Goal: Navigation & Orientation: Find specific page/section

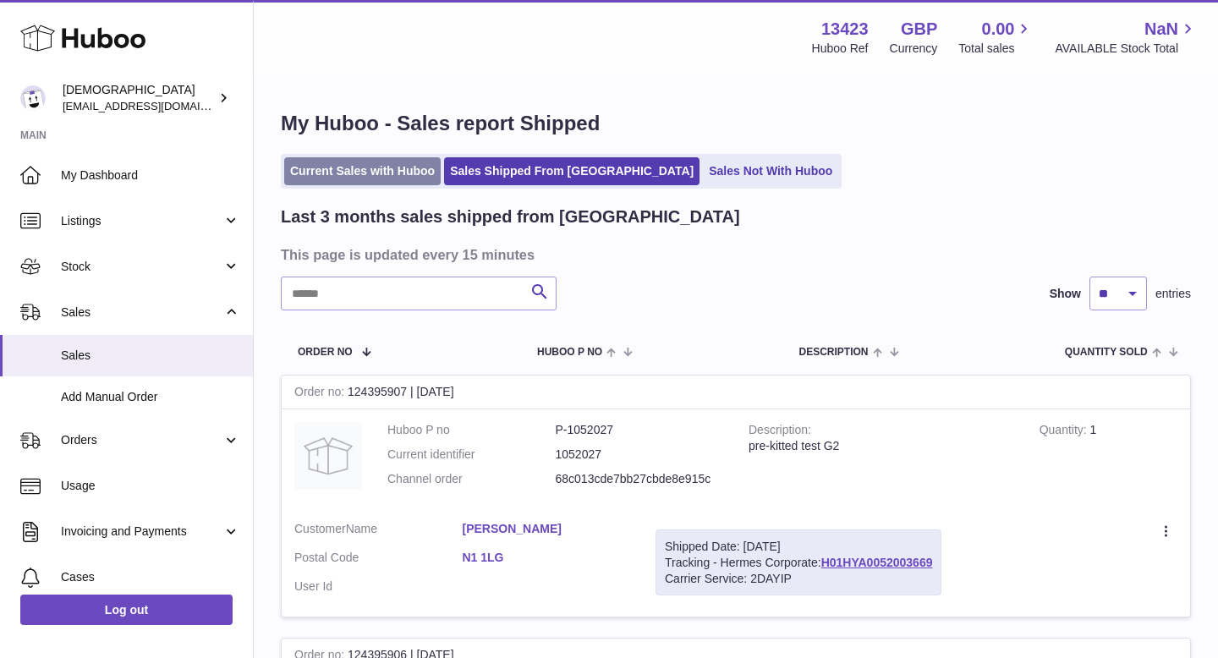
click at [392, 177] on link "Current Sales with Huboo" at bounding box center [362, 171] width 156 height 28
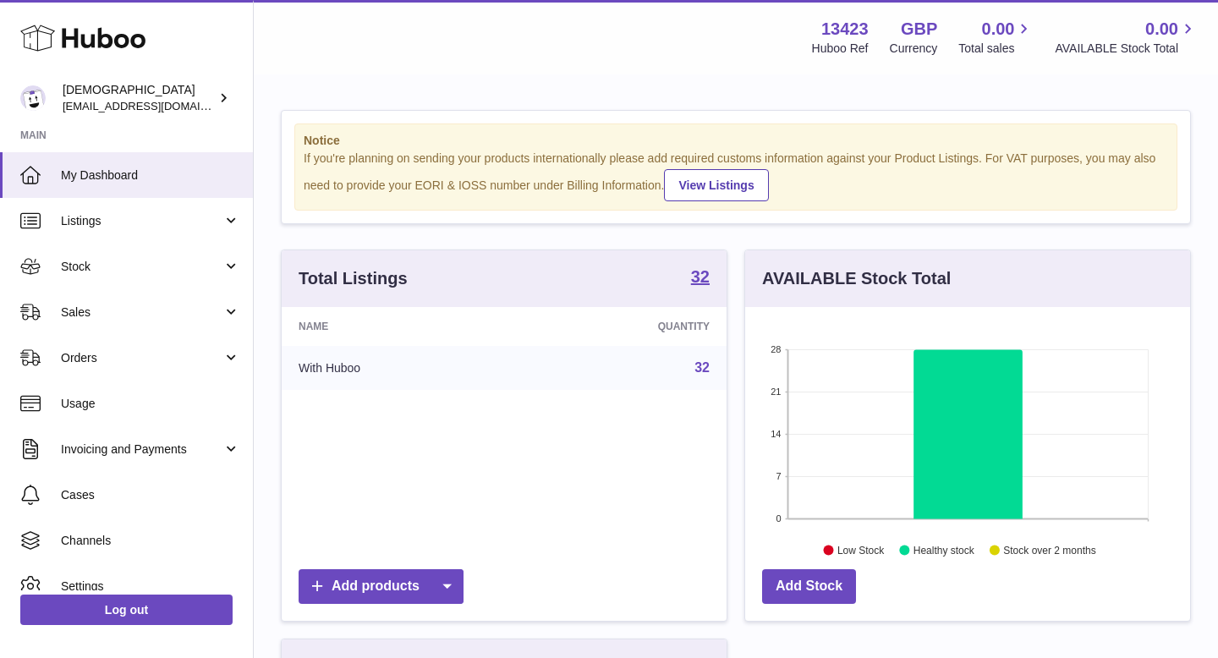
scroll to position [264, 445]
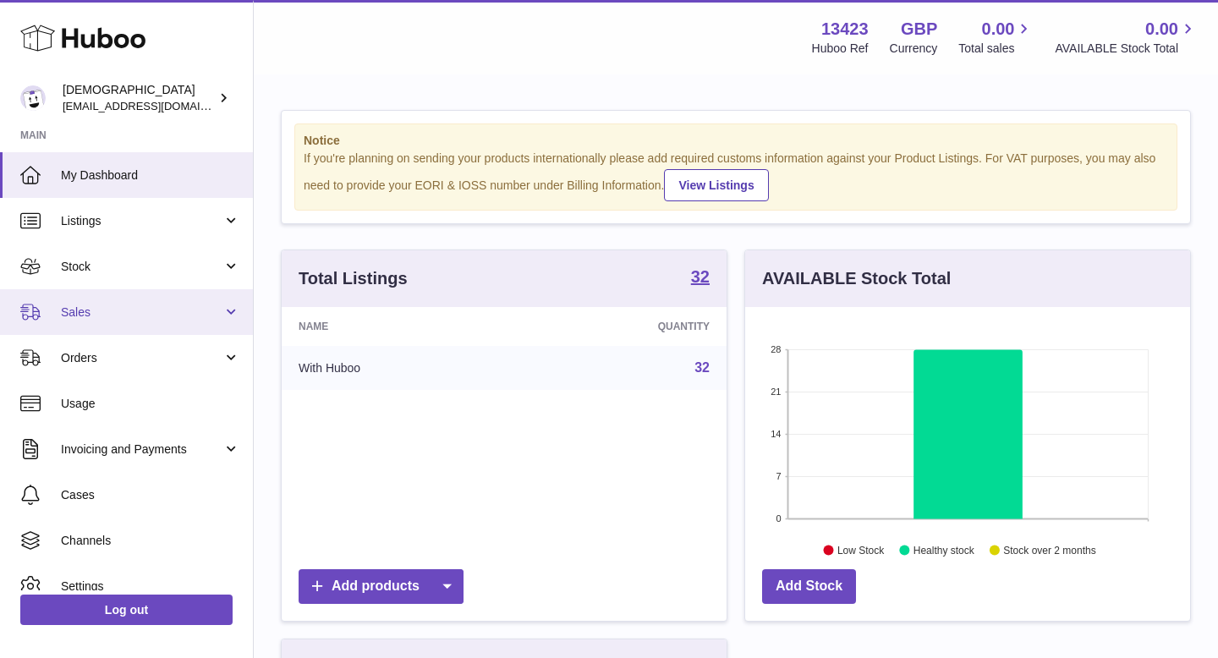
click at [156, 315] on span "Sales" at bounding box center [141, 312] width 161 height 16
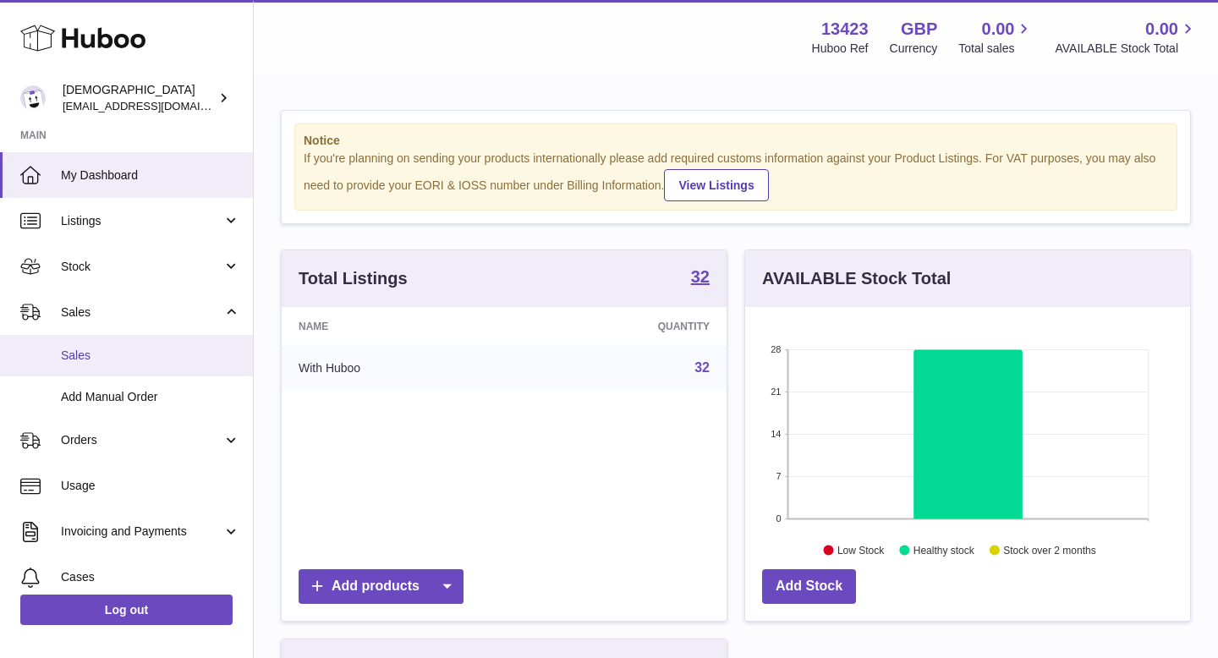
click at [142, 364] on link "Sales" at bounding box center [126, 355] width 253 height 41
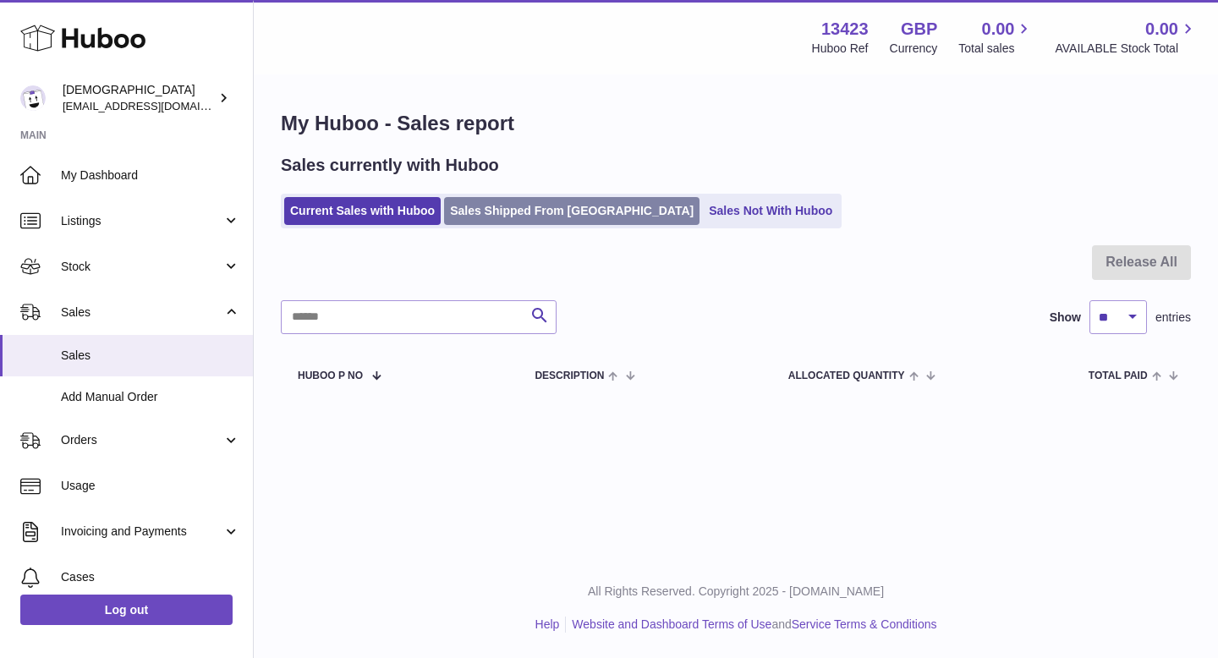
click at [480, 200] on link "Sales Shipped From Huboo" at bounding box center [571, 211] width 255 height 28
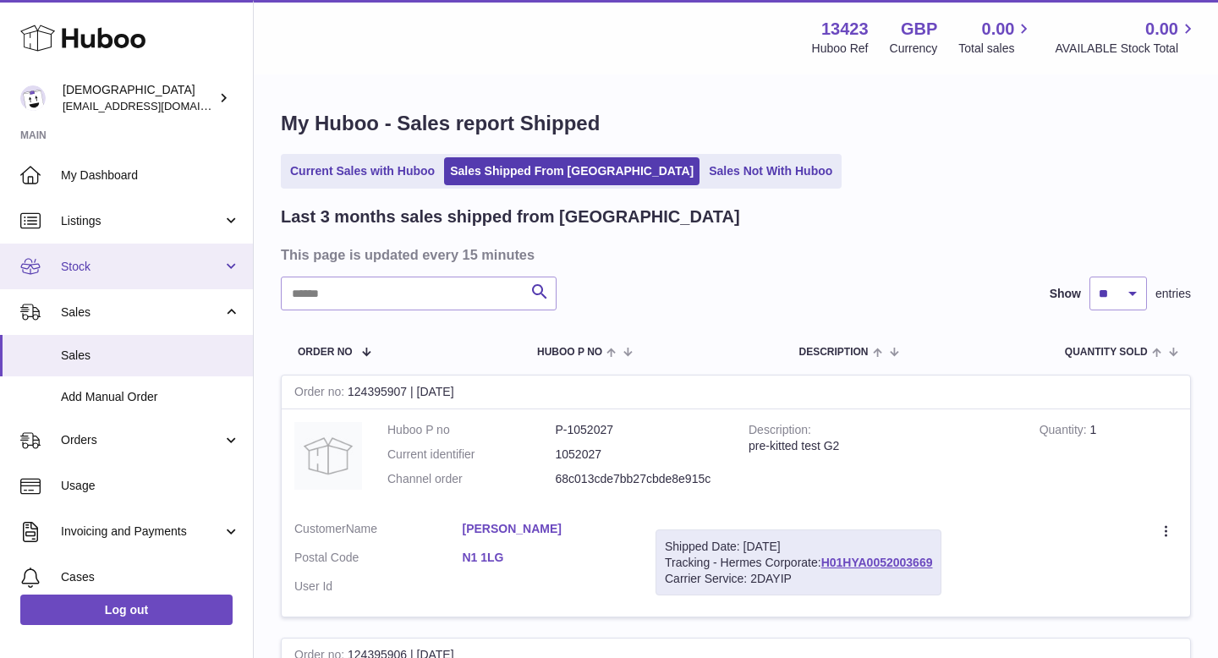
click at [97, 271] on span "Stock" at bounding box center [141, 267] width 161 height 16
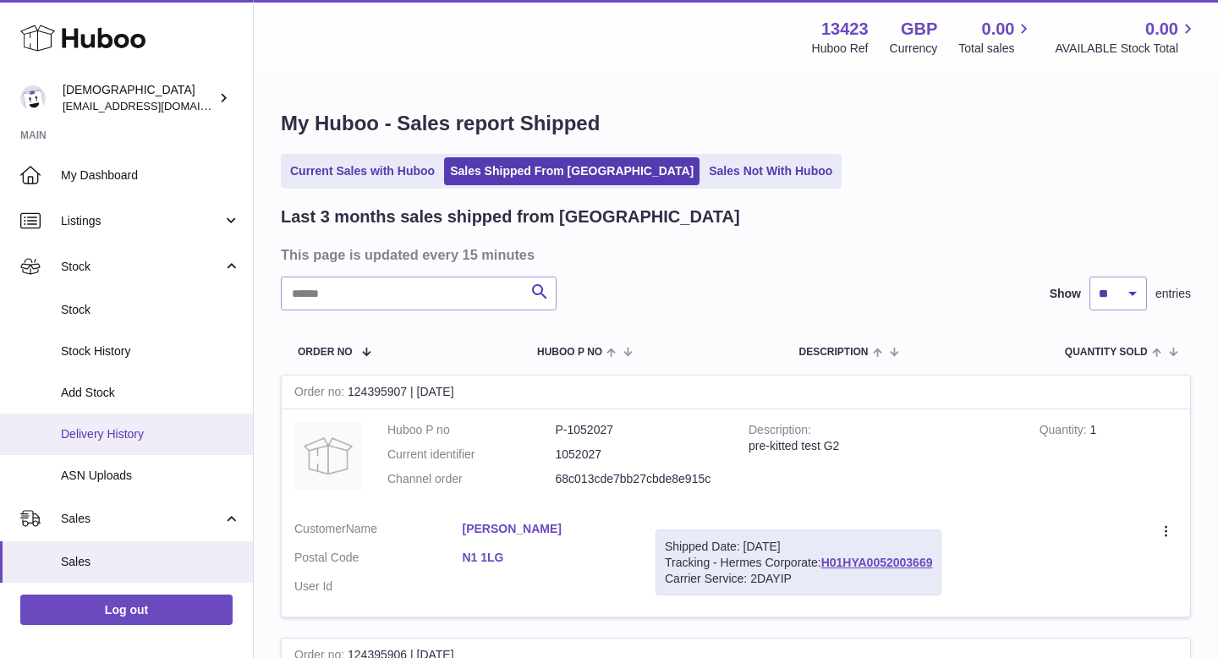
click at [147, 439] on span "Delivery History" at bounding box center [150, 434] width 179 height 16
